Goal: Find specific page/section: Find specific page/section

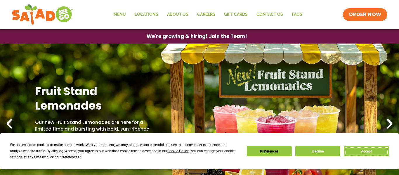
click at [363, 149] on button "Accept" at bounding box center [366, 151] width 45 height 10
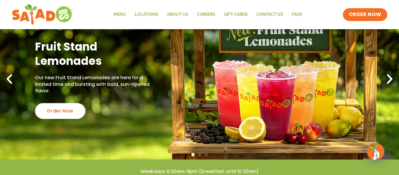
scroll to position [44, 0]
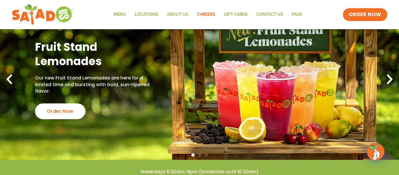
click at [206, 14] on link "Careers" at bounding box center [206, 14] width 27 height 13
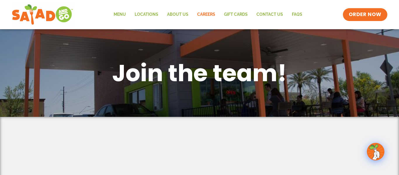
click at [315, 9] on div "Menu Locations About Us Careers GIFT CARDS Contact Us FAQs Menu Menu Locations …" at bounding box center [200, 14] width 376 height 23
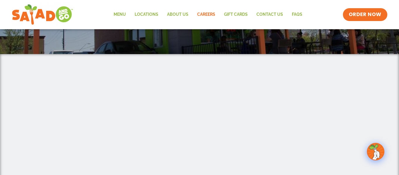
scroll to position [70, 0]
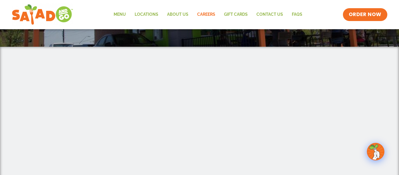
click at [388, 81] on div at bounding box center [199, 166] width 399 height 239
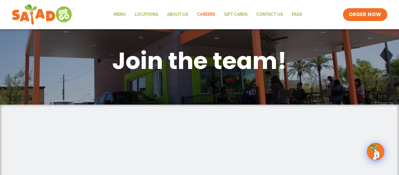
scroll to position [0, 0]
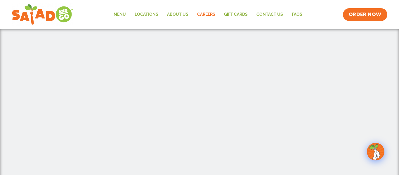
scroll to position [128, 0]
click at [378, 122] on div at bounding box center [199, 107] width 399 height 239
click at [370, 73] on div at bounding box center [199, 61] width 399 height 239
click at [379, 88] on div at bounding box center [199, 61] width 399 height 239
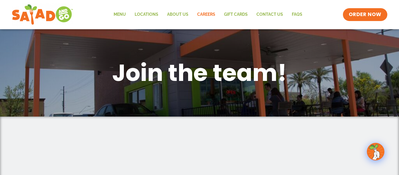
scroll to position [0, 0]
